Goal: Obtain resource: Download file/media

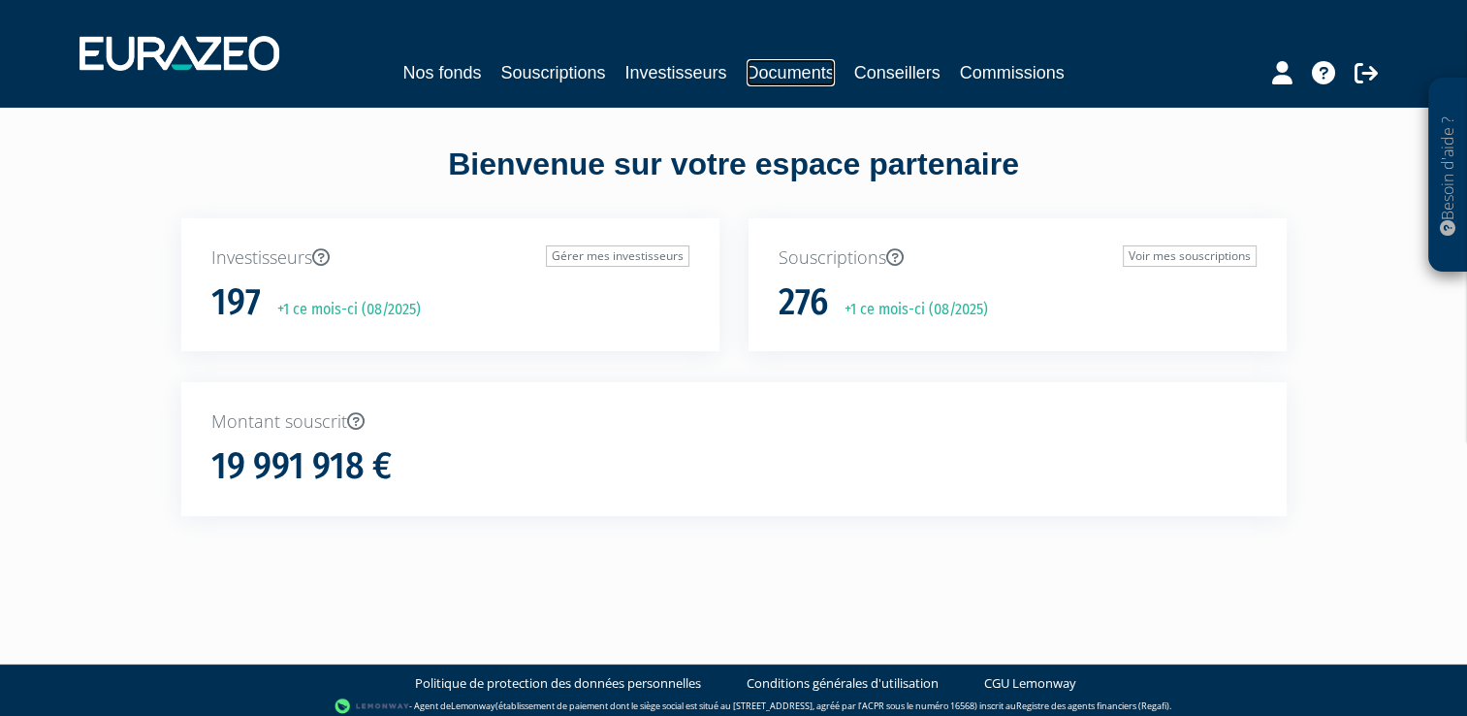
click at [768, 64] on link "Documents" at bounding box center [791, 72] width 88 height 27
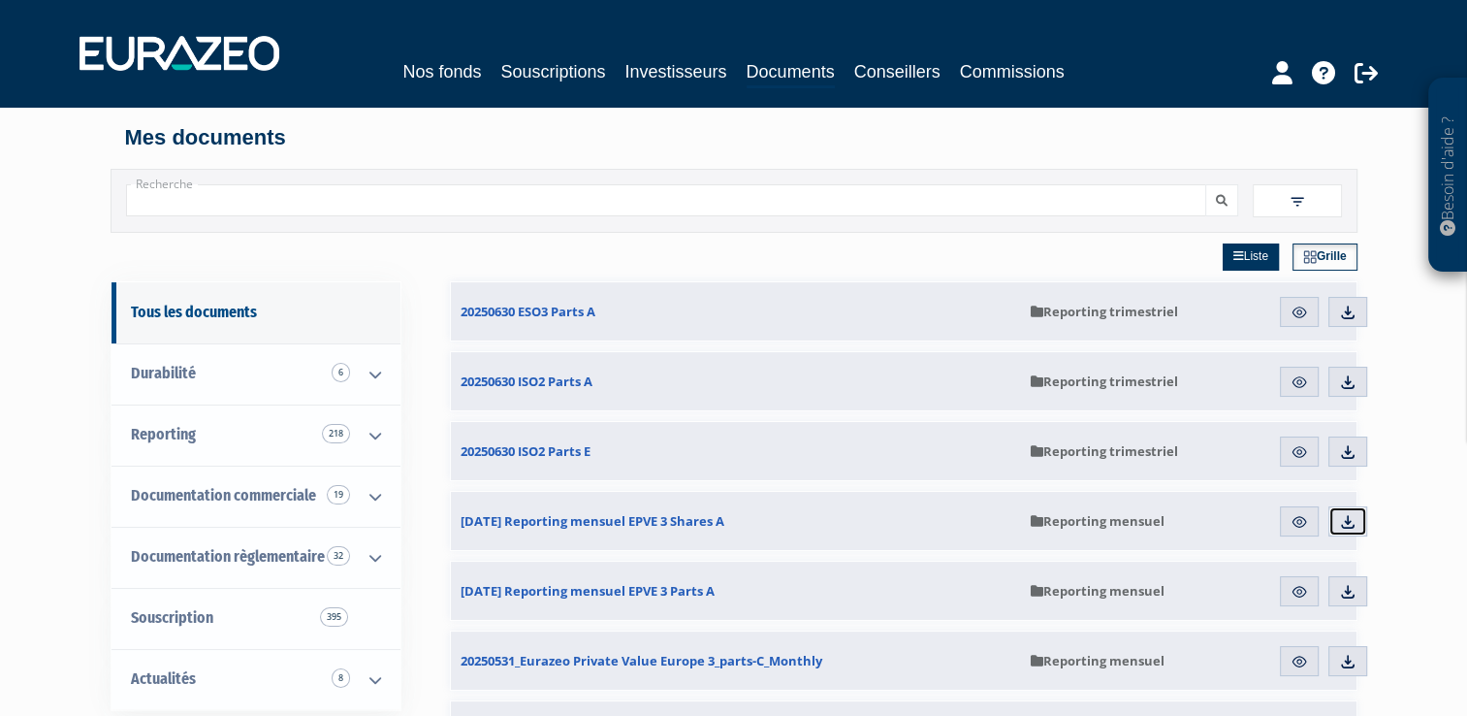
click at [1344, 514] on img at bounding box center [1347, 521] width 17 height 17
click at [1347, 518] on img at bounding box center [1347, 521] width 17 height 17
click at [1347, 595] on img at bounding box center [1347, 591] width 17 height 17
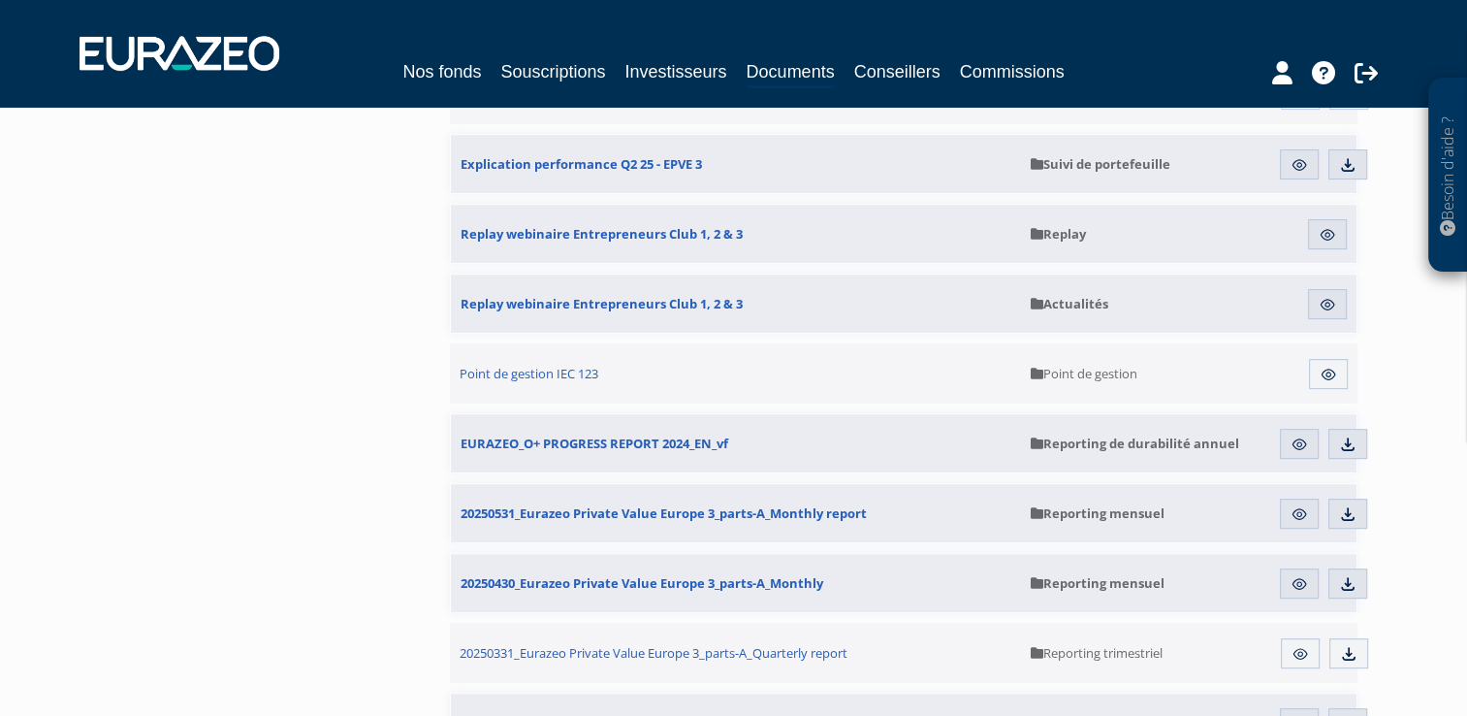
scroll to position [815, 0]
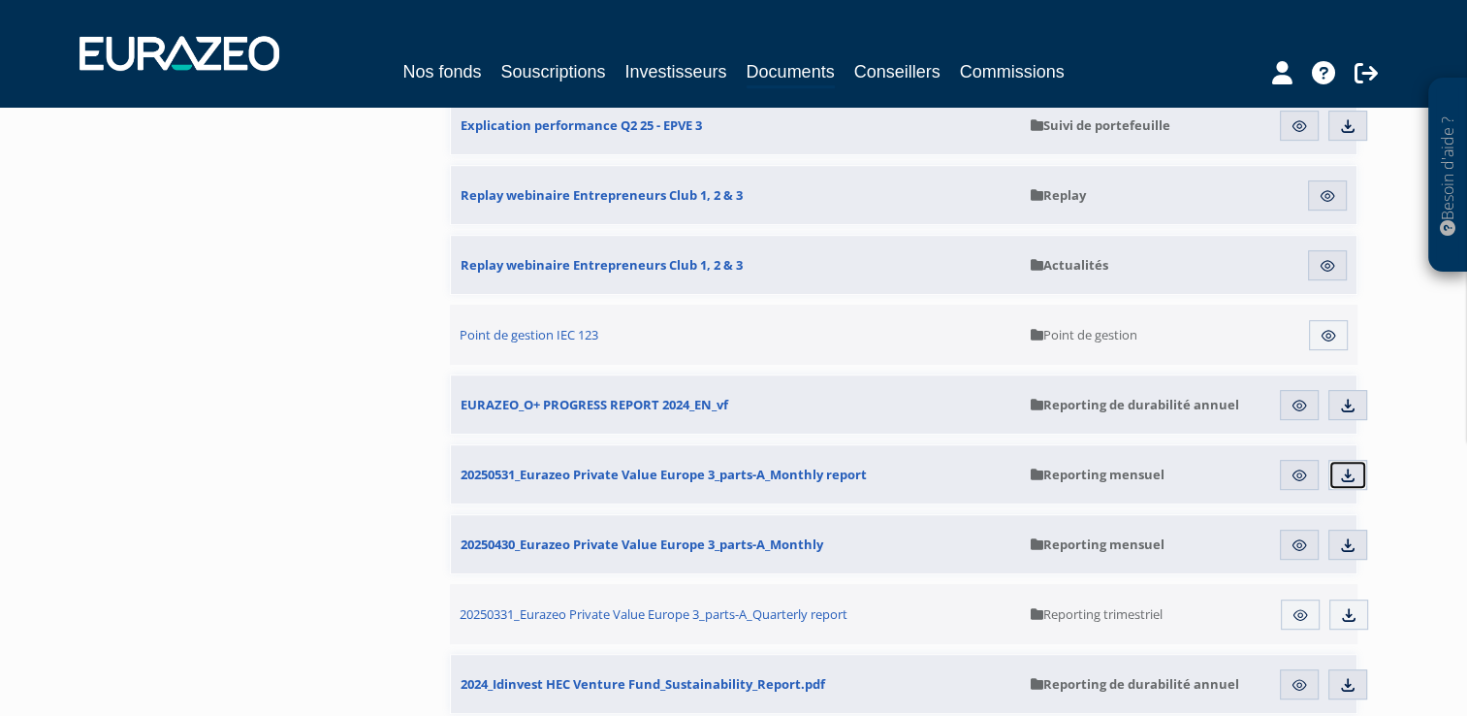
click at [1350, 473] on img at bounding box center [1347, 474] width 17 height 17
click at [1346, 551] on img at bounding box center [1347, 544] width 17 height 17
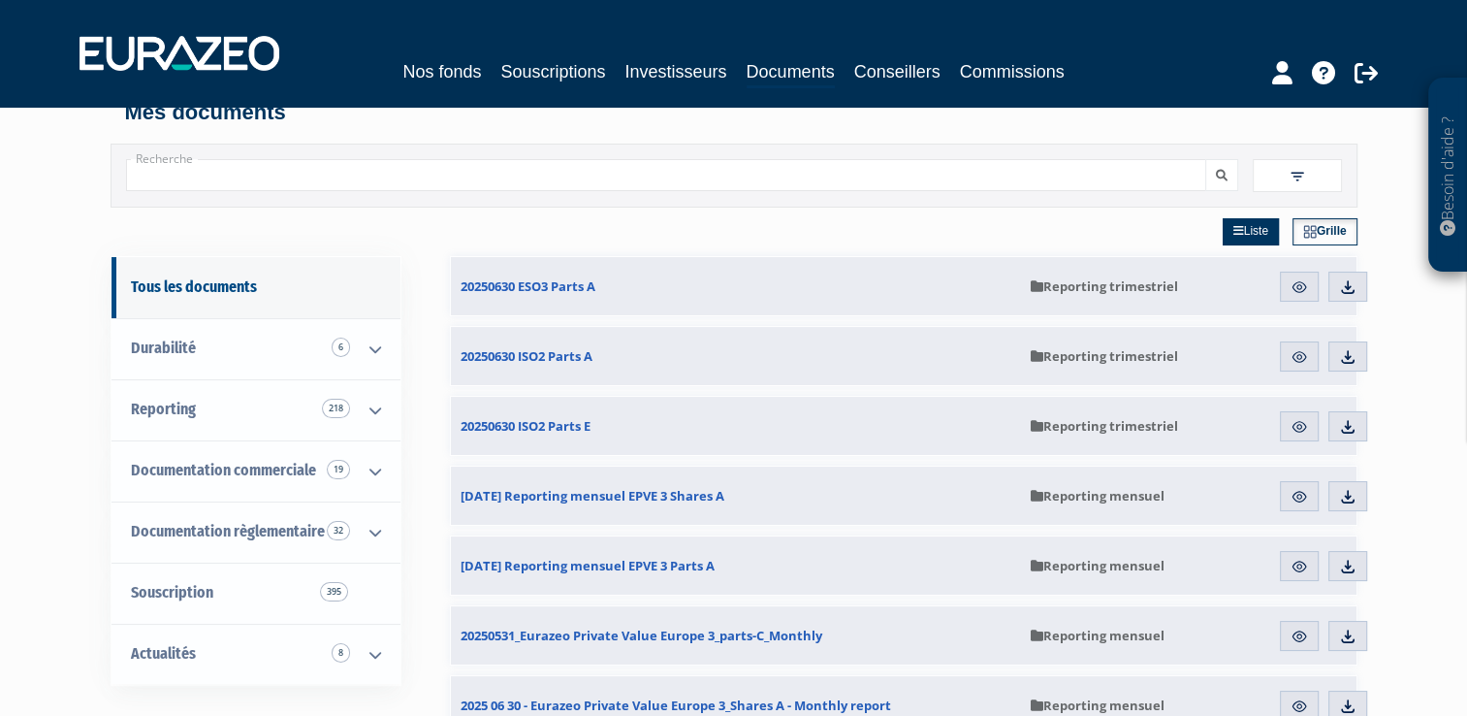
scroll to position [0, 0]
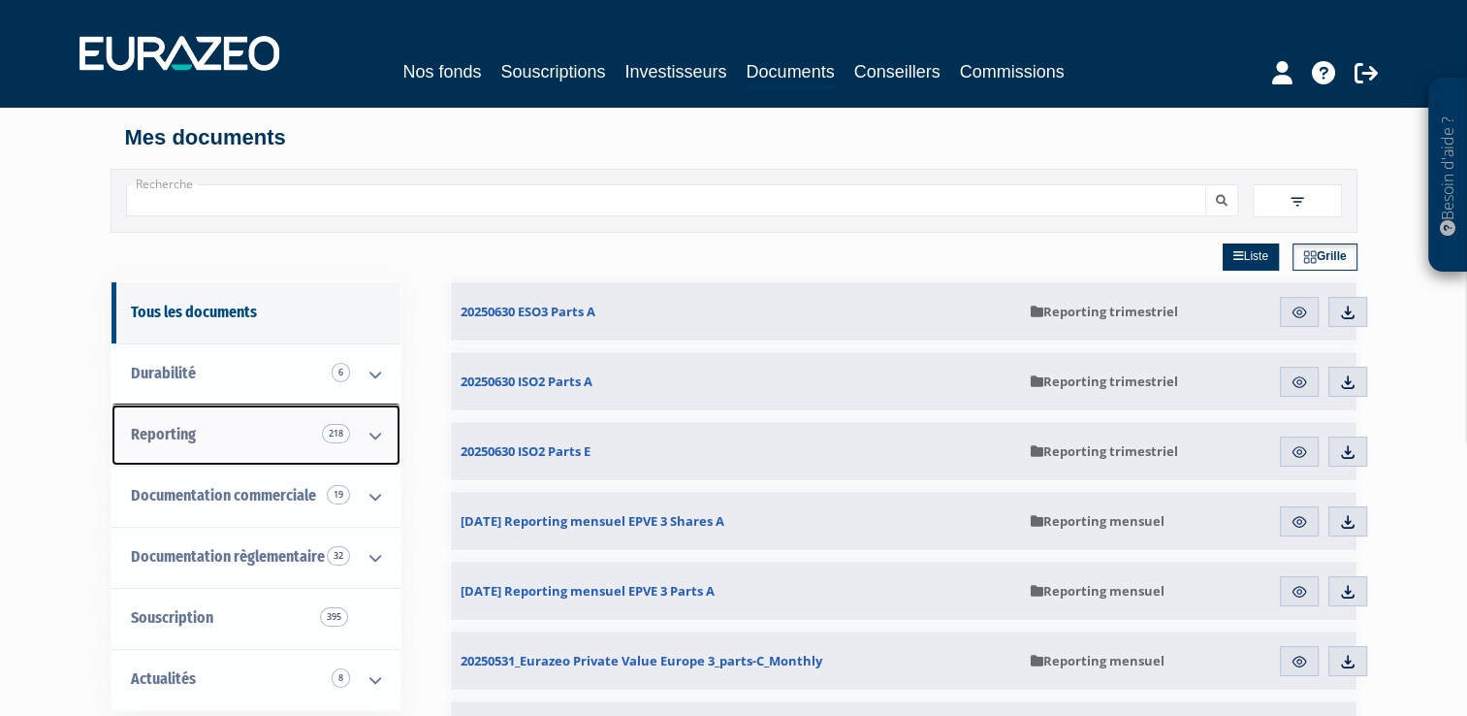
click at [376, 437] on icon at bounding box center [375, 435] width 50 height 60
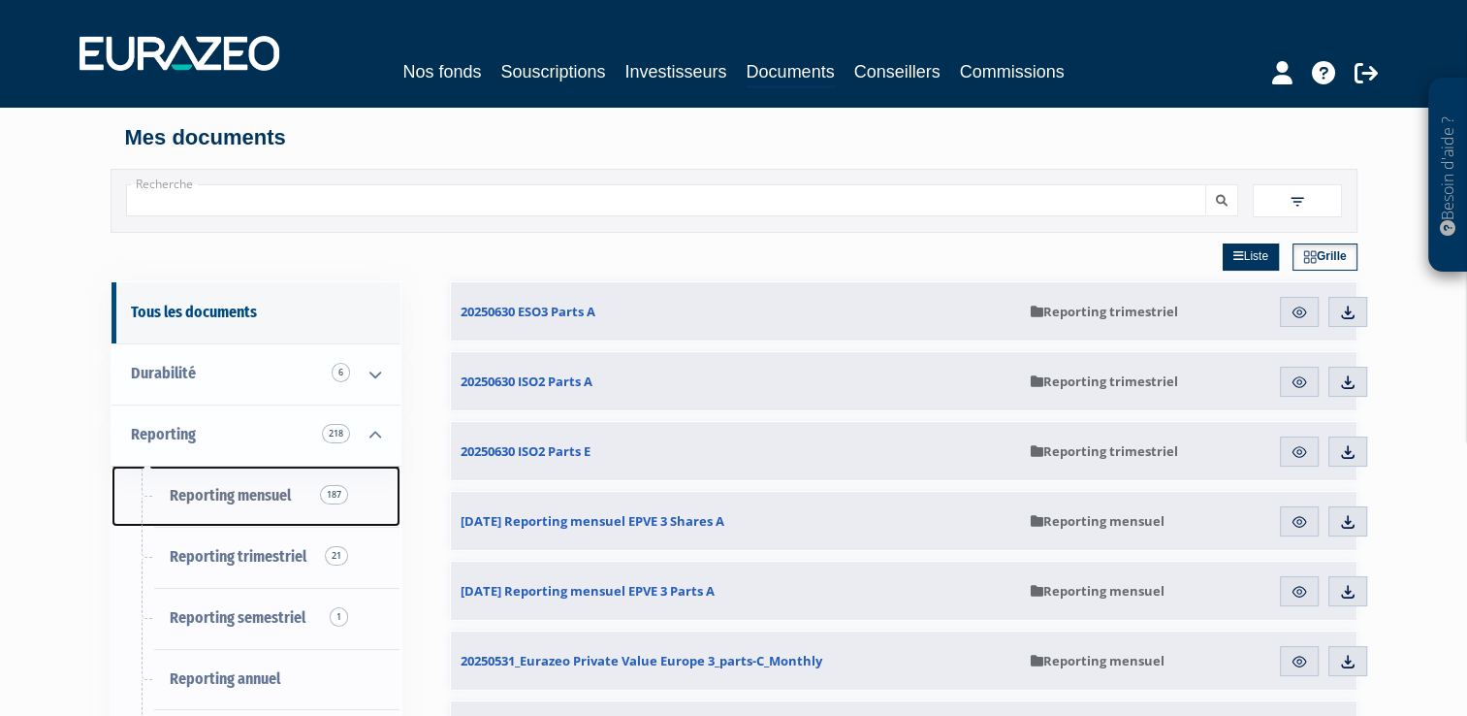
click at [270, 498] on span "Reporting mensuel 187" at bounding box center [230, 495] width 121 height 18
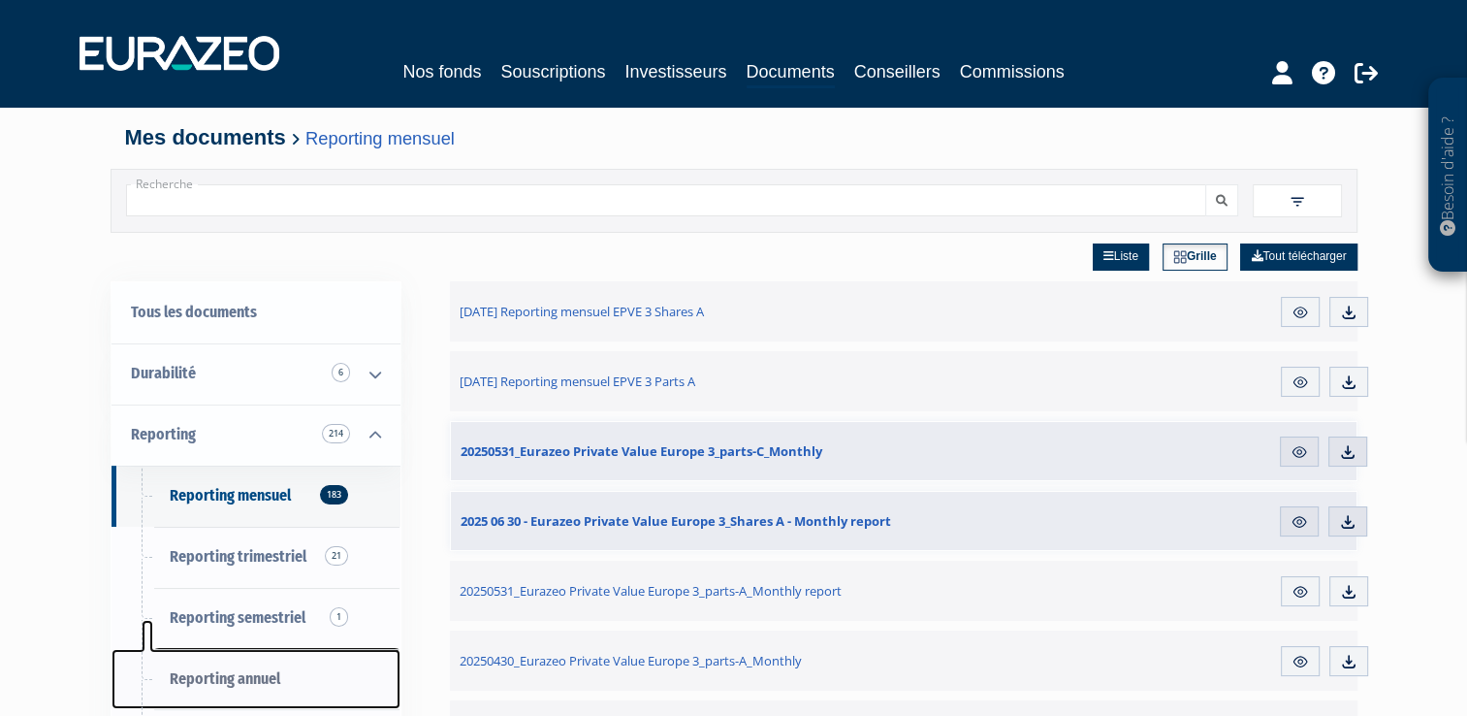
click at [221, 665] on link "Reporting annuel" at bounding box center [256, 679] width 289 height 61
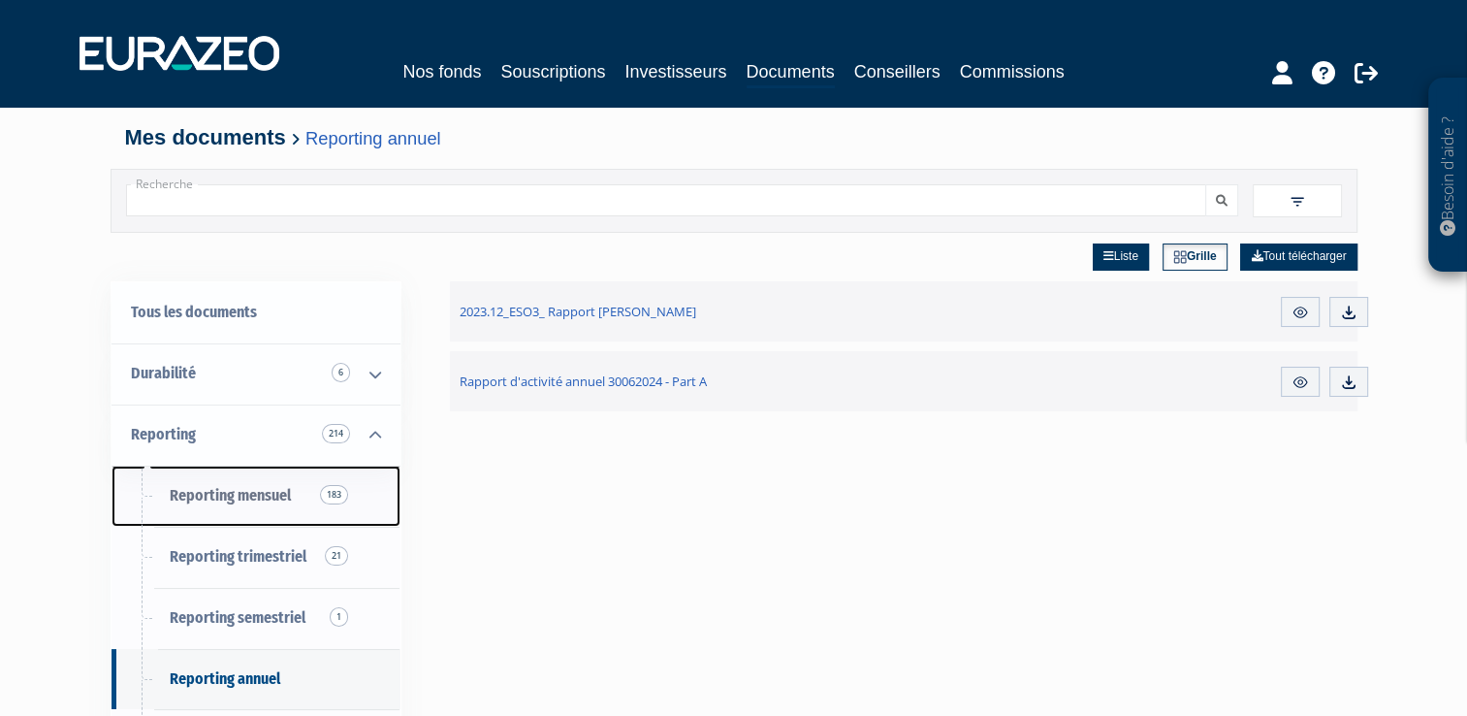
click at [275, 509] on link "Reporting mensuel 183" at bounding box center [256, 496] width 289 height 61
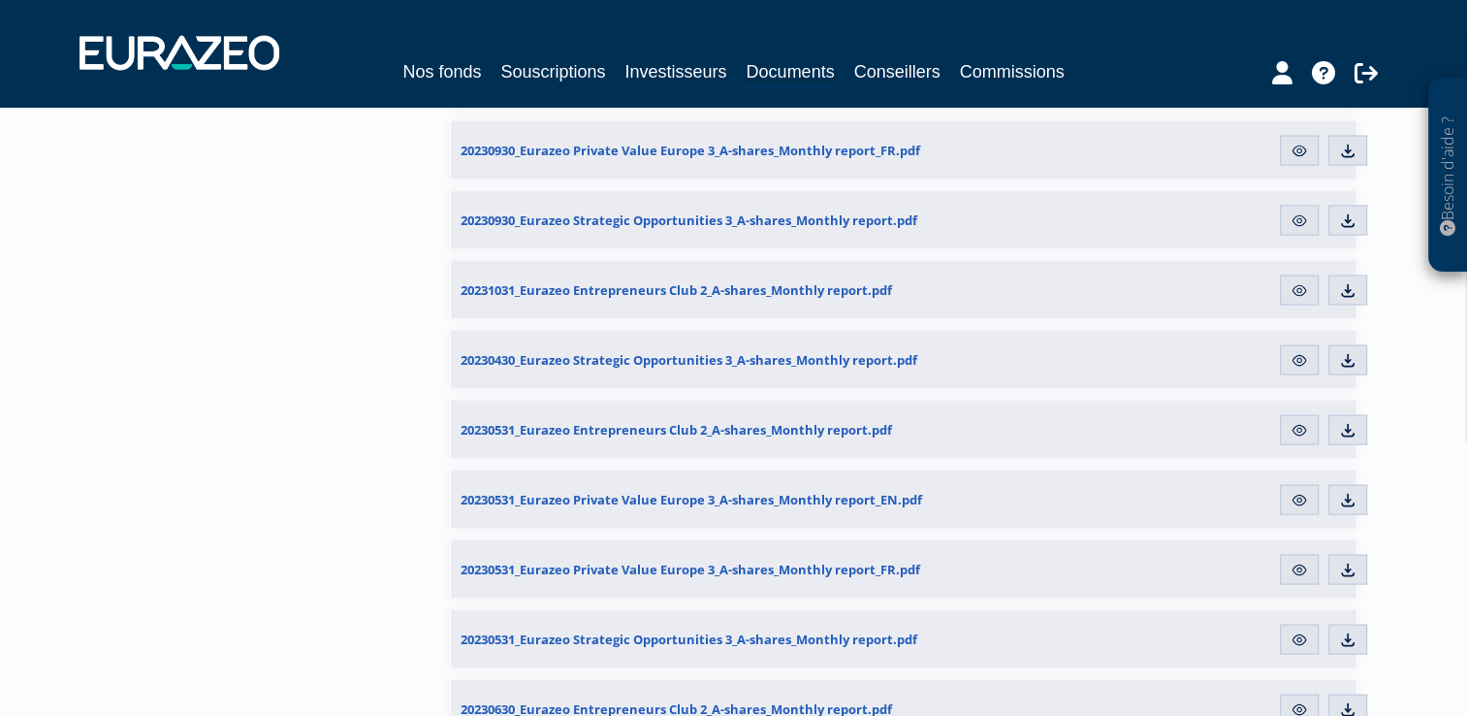
scroll to position [3652, 0]
click at [456, 66] on link "Nos fonds" at bounding box center [441, 71] width 79 height 27
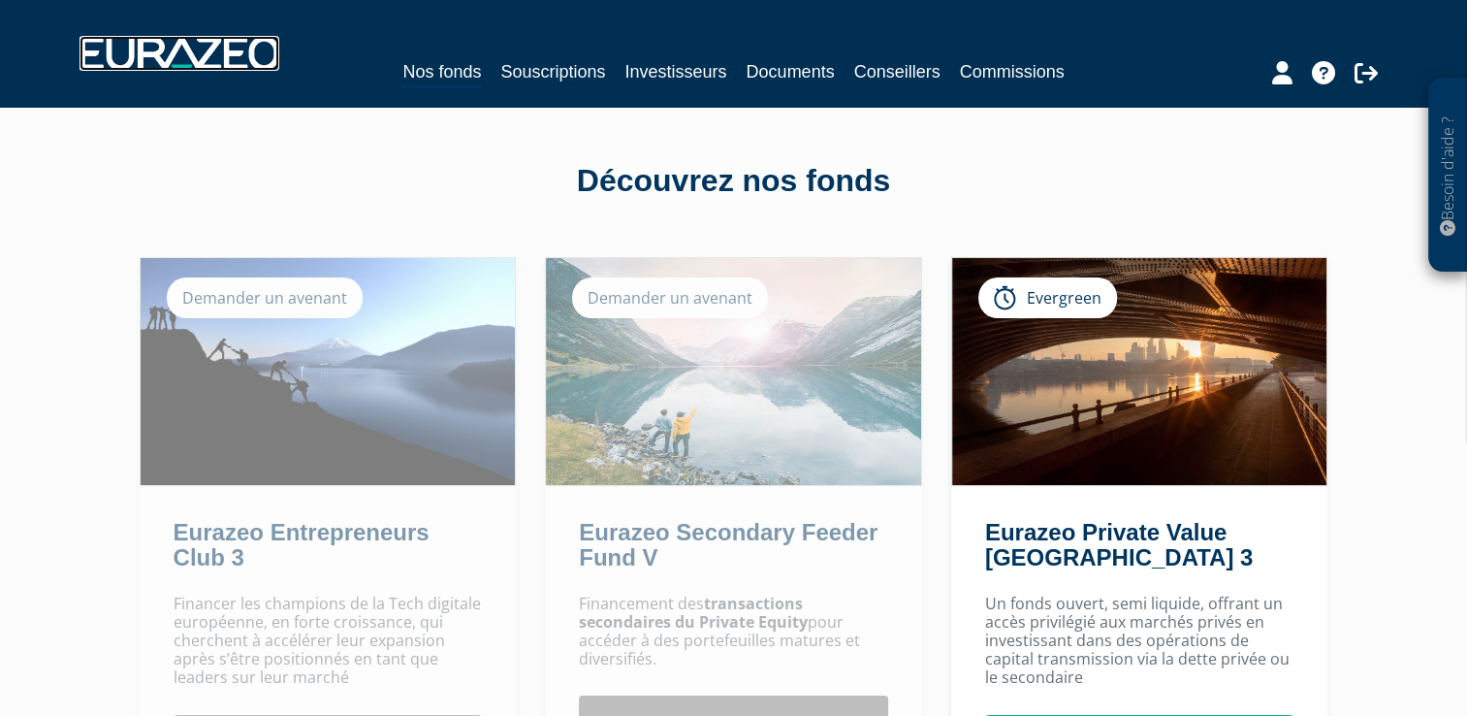
click at [210, 55] on img at bounding box center [180, 53] width 200 height 35
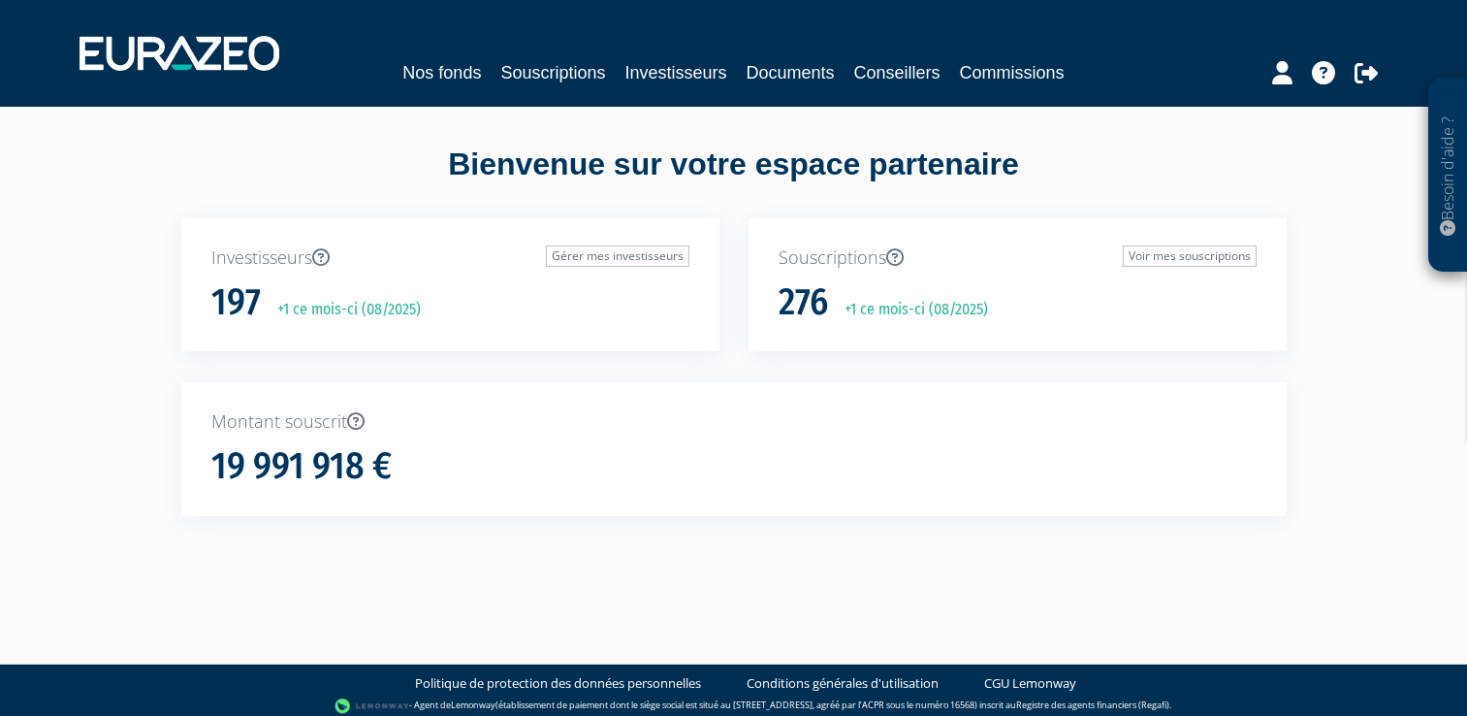
click at [210, 55] on img at bounding box center [180, 53] width 200 height 35
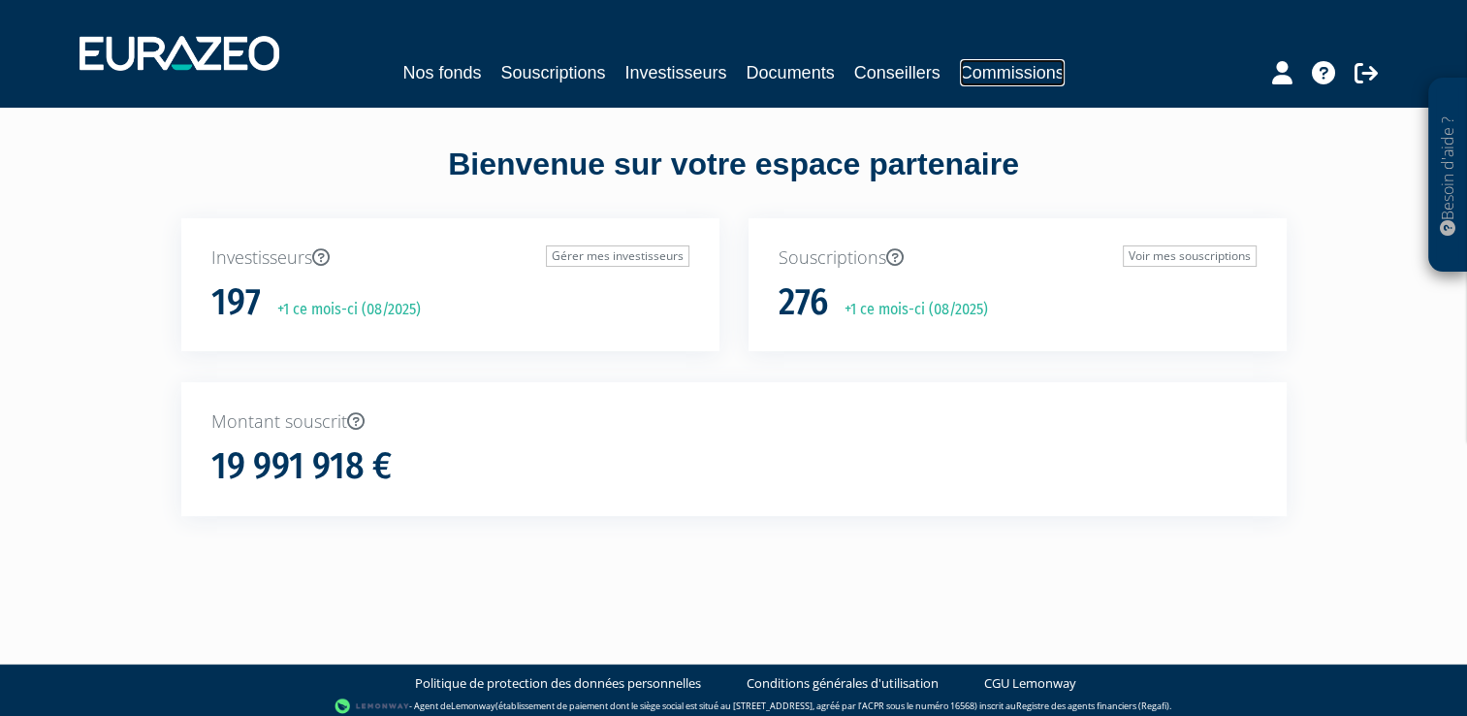
click at [989, 68] on link "Commissions" at bounding box center [1012, 72] width 105 height 27
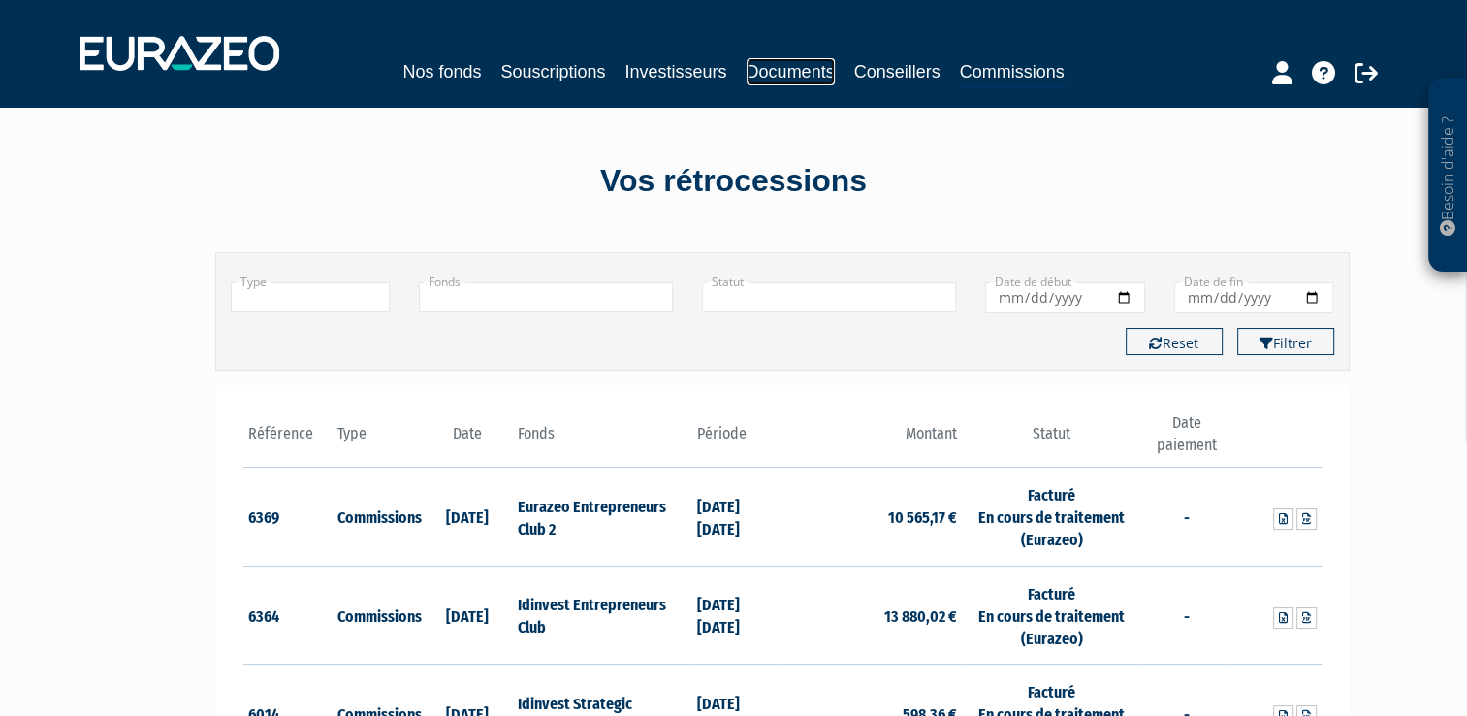
click at [771, 82] on link "Documents" at bounding box center [791, 71] width 88 height 27
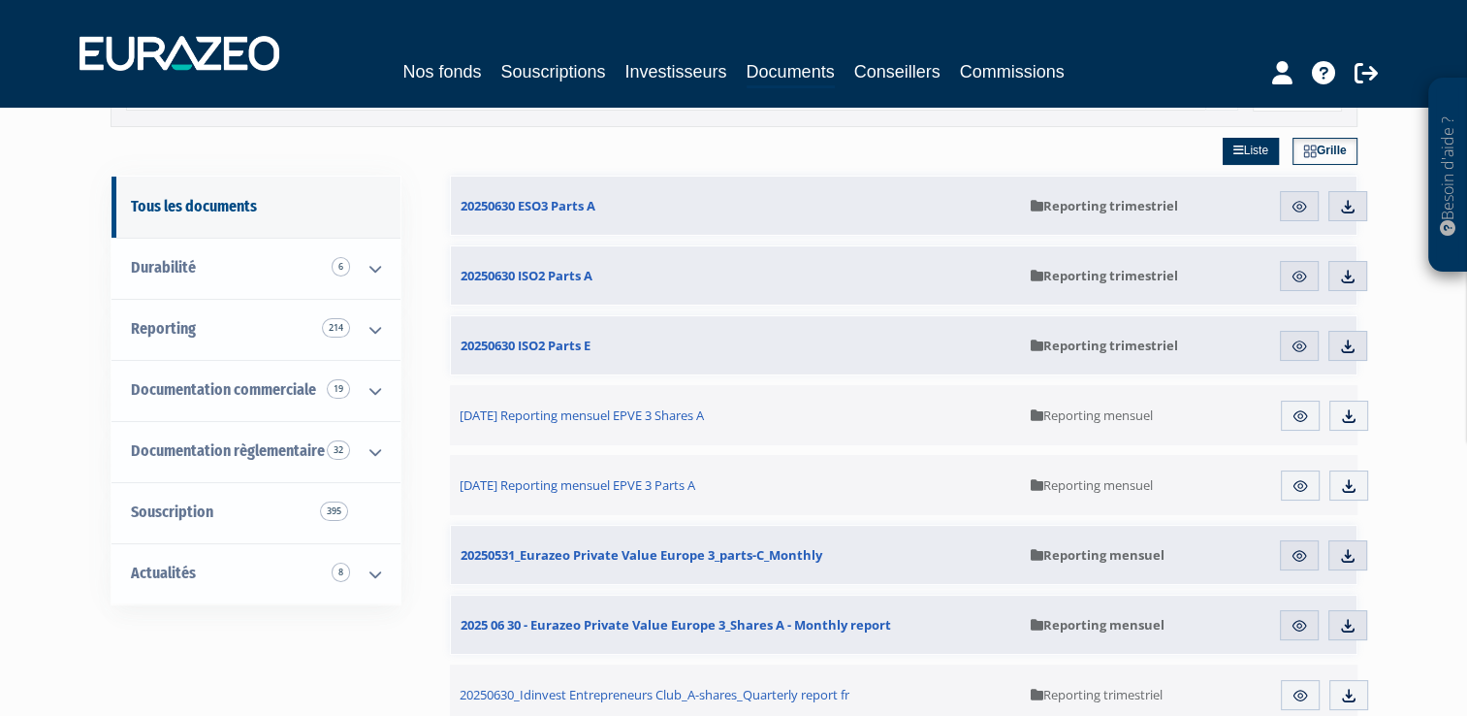
scroll to position [116, 0]
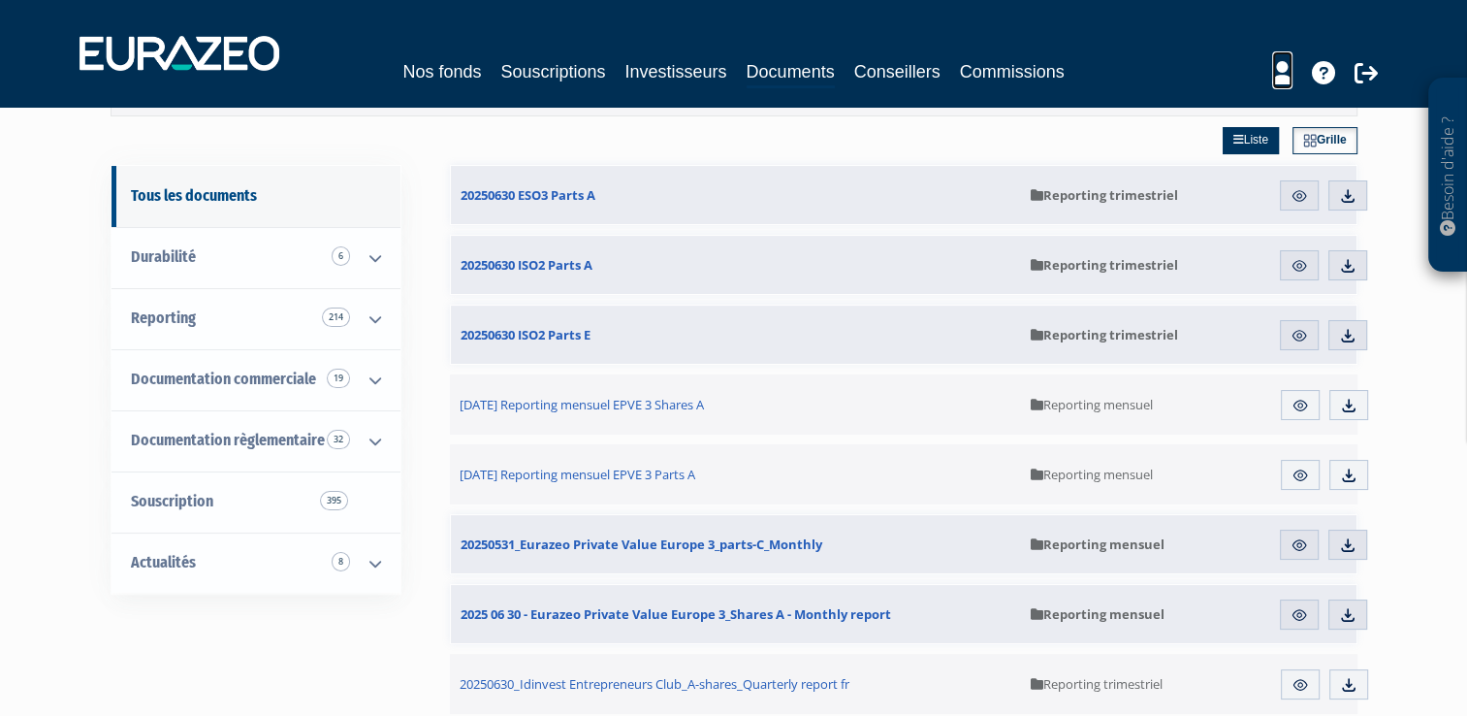
click at [1276, 70] on icon at bounding box center [1282, 72] width 20 height 23
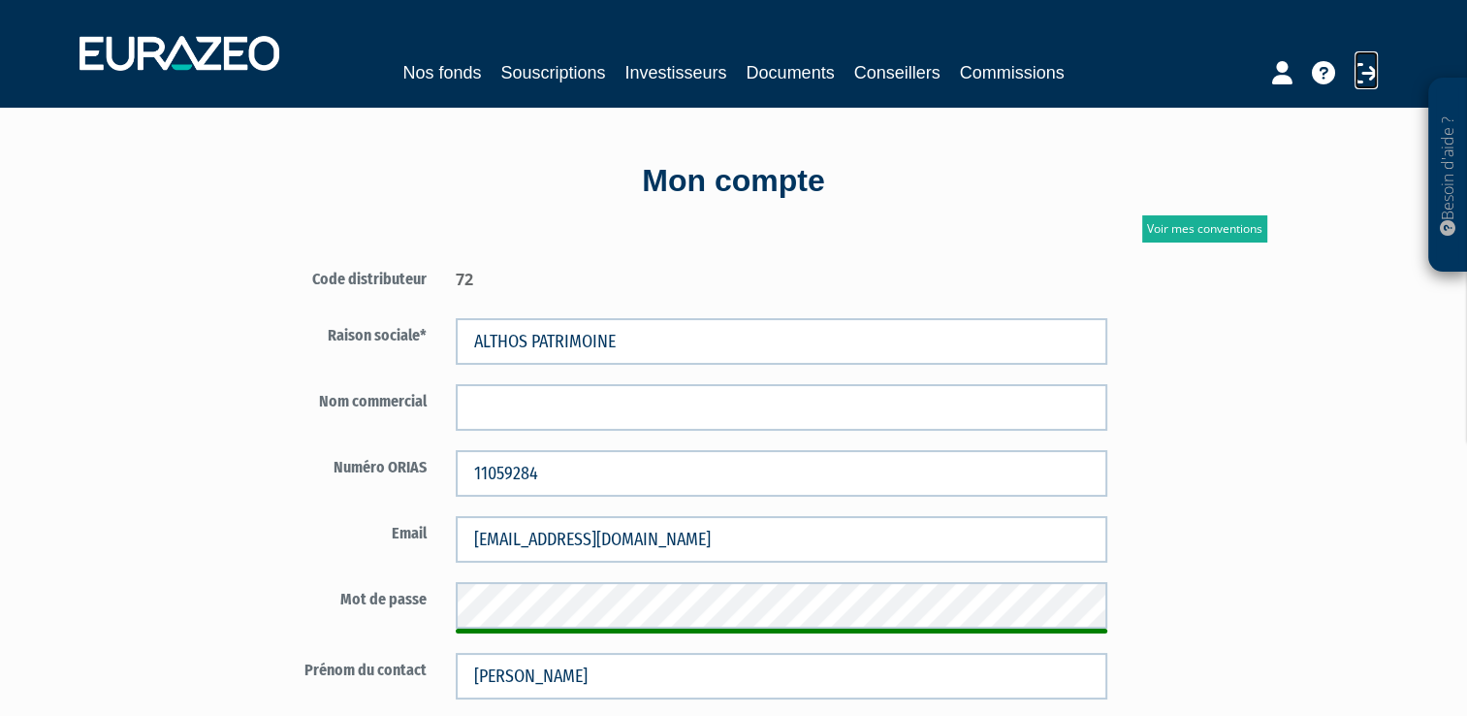
click at [1367, 76] on icon at bounding box center [1366, 72] width 23 height 23
